Goal: Obtain resource: Download file/media

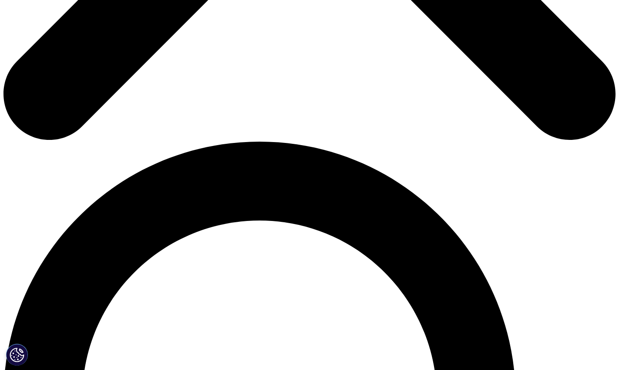
scroll to position [568, 0]
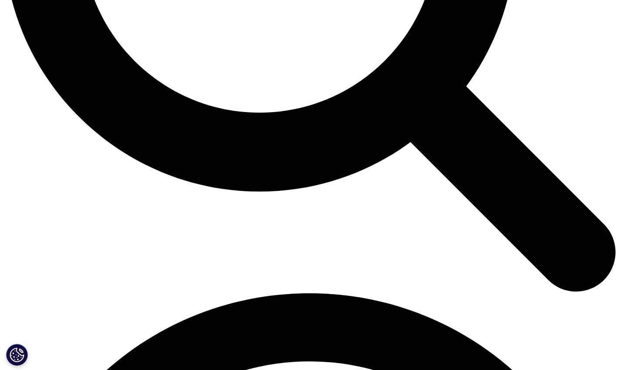
scroll to position [986, 0]
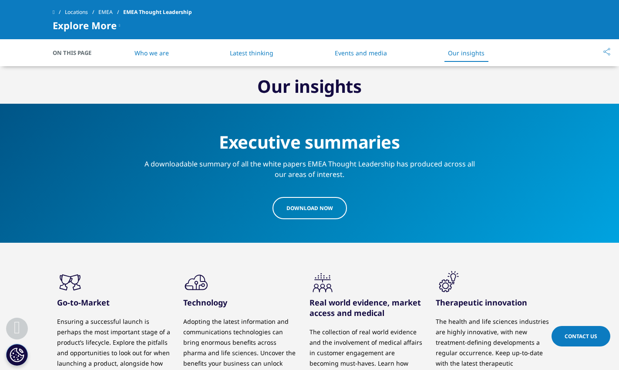
click at [313, 207] on span "download Now" at bounding box center [309, 207] width 47 height 7
